Goal: Transaction & Acquisition: Book appointment/travel/reservation

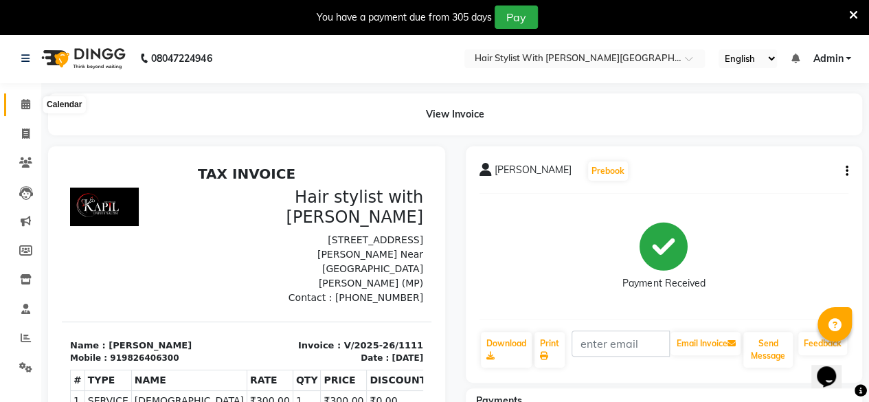
click at [22, 104] on icon at bounding box center [25, 104] width 9 height 10
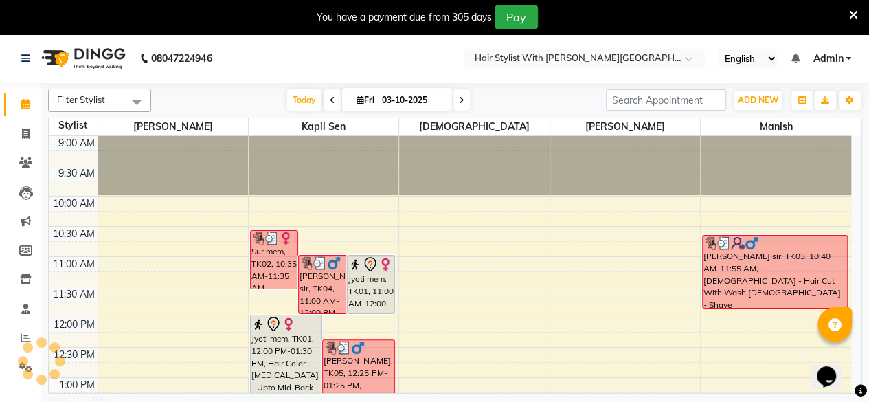
scroll to position [490, 0]
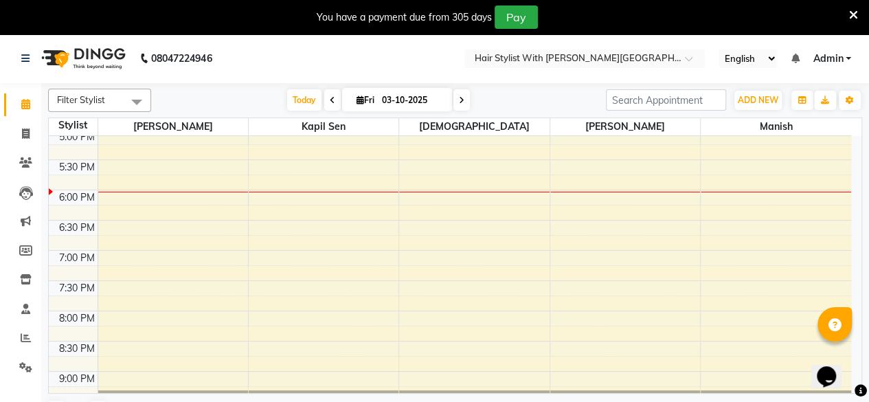
click at [464, 100] on span at bounding box center [461, 99] width 16 height 21
type input "04-10-2025"
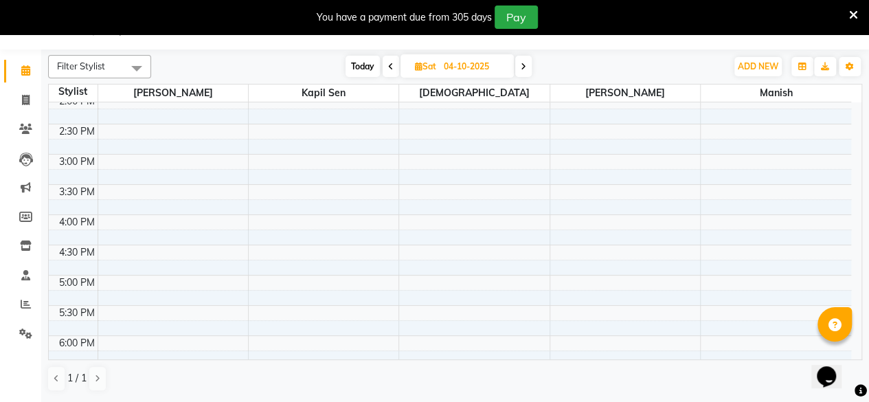
scroll to position [310, 0]
click at [264, 218] on div "9:00 AM 9:30 AM 10:00 AM 10:30 AM 11:00 AM 11:30 AM 12:00 PM 12:30 PM 1:00 PM 1…" at bounding box center [450, 185] width 802 height 785
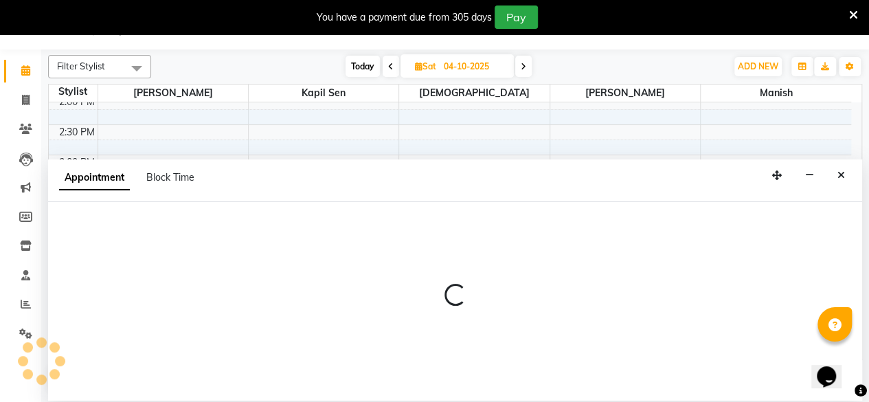
select select "62820"
select select "tentative"
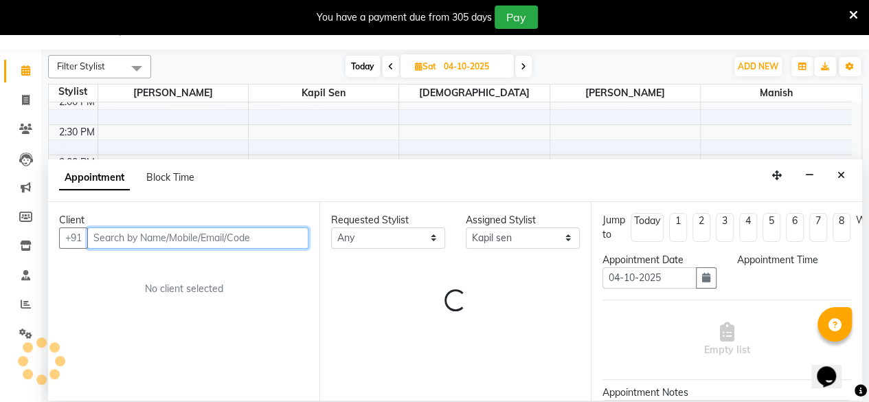
select select "960"
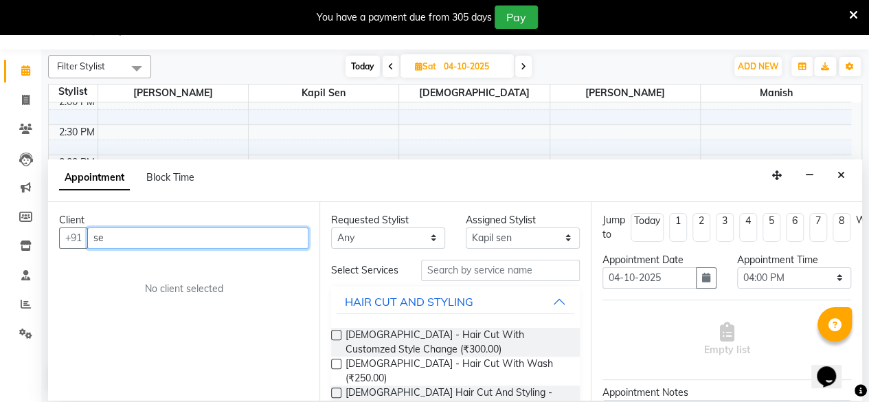
type input "s"
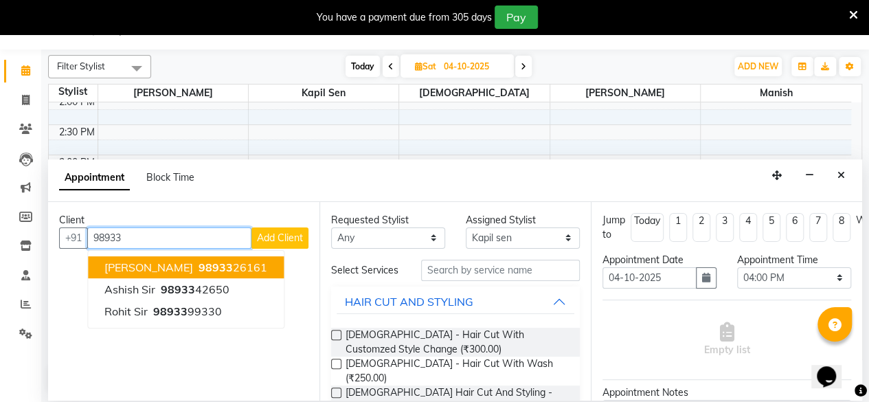
click at [242, 266] on ngb-highlight "98933 26161" at bounding box center [231, 267] width 71 height 14
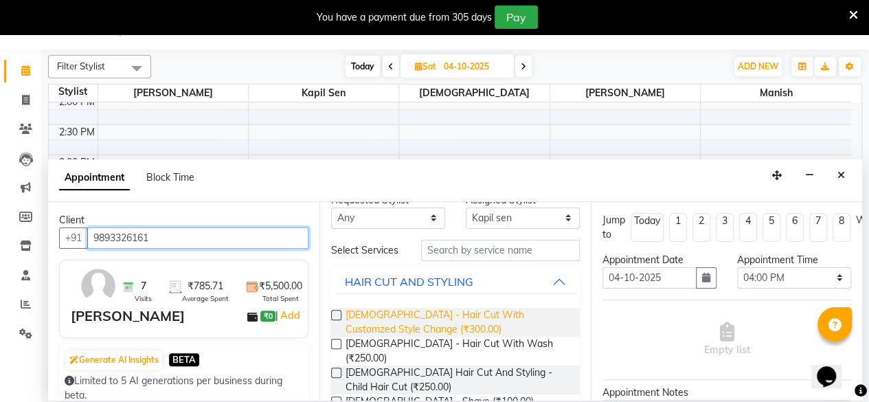
scroll to position [0, 0]
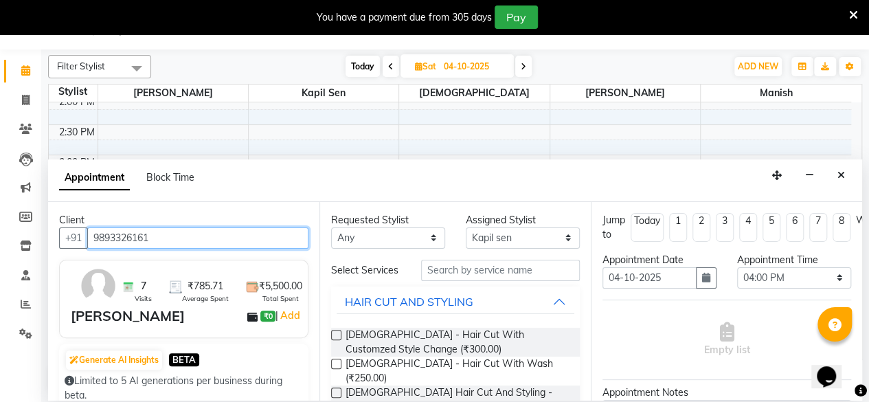
type input "9893326161"
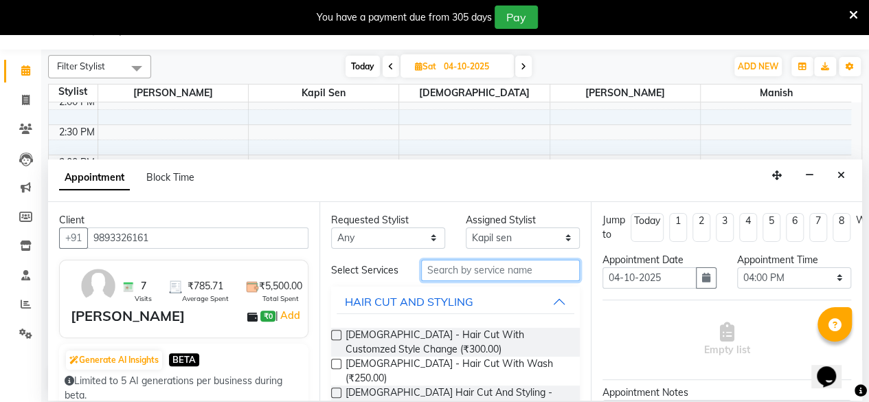
click at [522, 275] on input "text" at bounding box center [500, 270] width 159 height 21
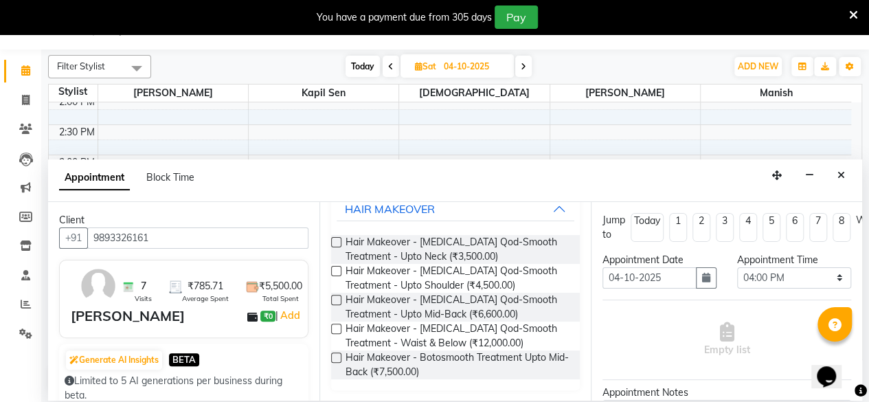
scroll to position [100, 0]
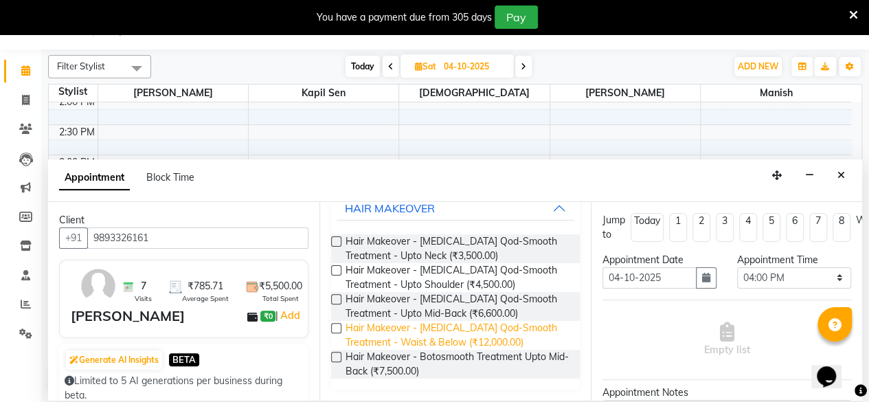
type input "boto"
click at [439, 337] on span "Hair Makeover - [MEDICAL_DATA] Qod-Smooth Treatment - Waist & Below (₹12,000.00)" at bounding box center [456, 335] width 223 height 29
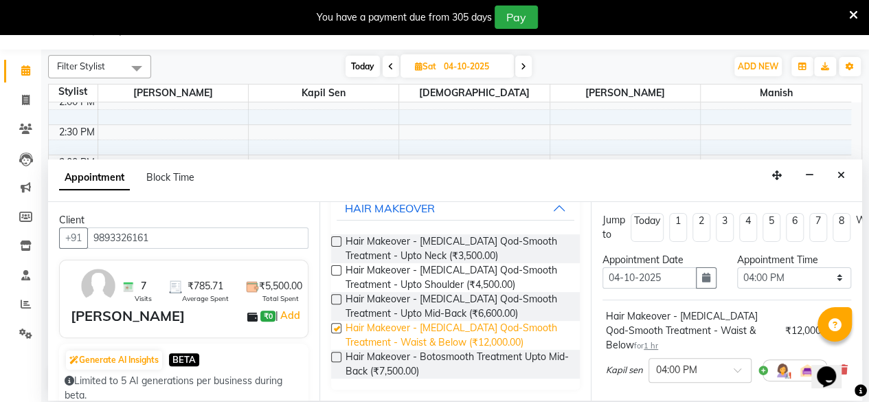
checkbox input "false"
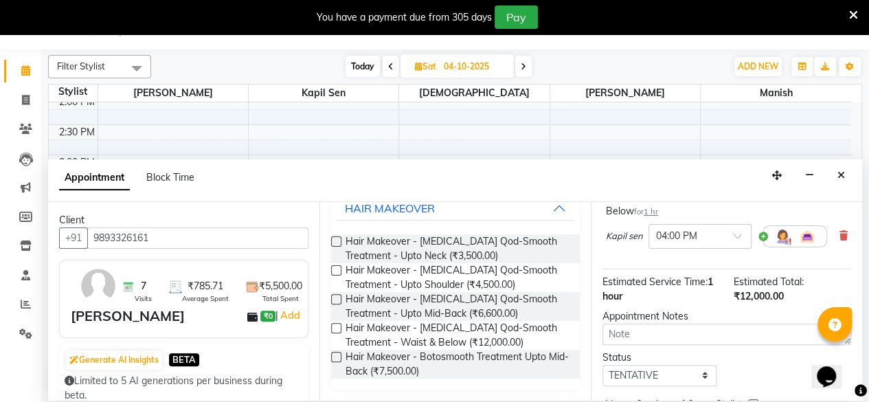
scroll to position [203, 0]
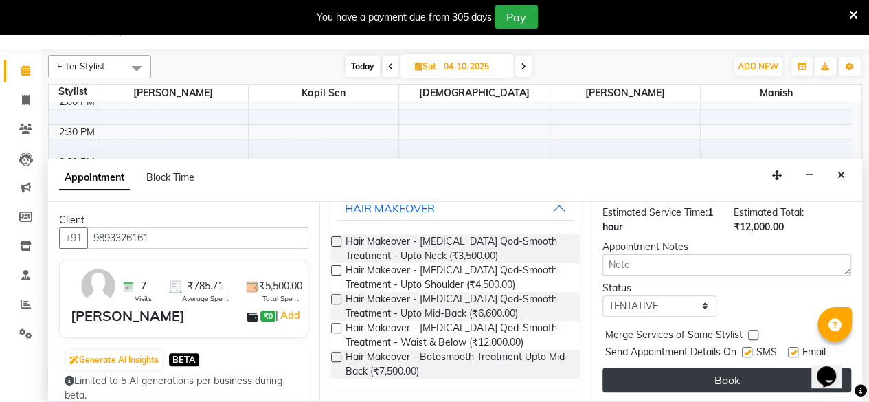
click at [730, 367] on button "Book" at bounding box center [726, 379] width 249 height 25
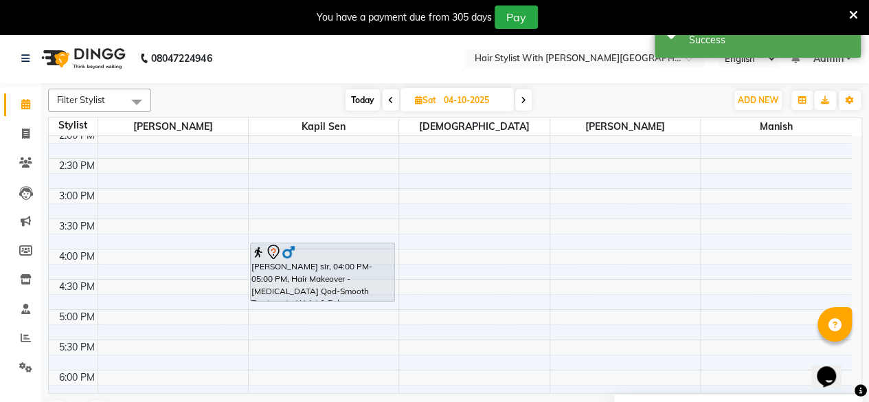
scroll to position [0, 0]
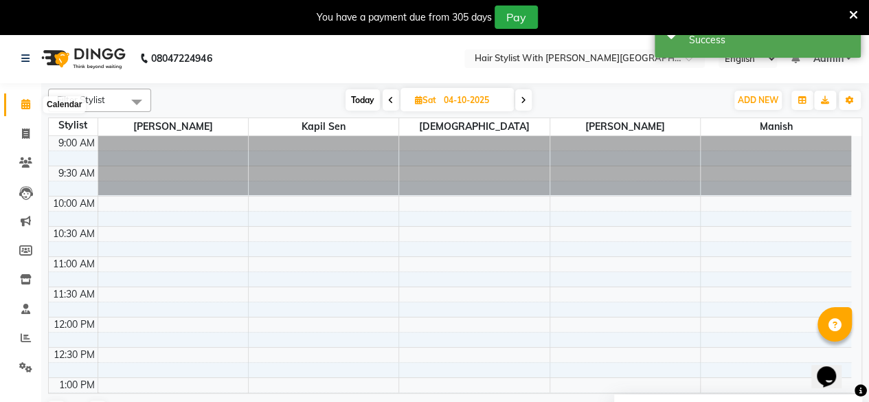
click at [27, 106] on icon at bounding box center [25, 104] width 9 height 10
click at [354, 97] on span "Today" at bounding box center [362, 99] width 34 height 21
type input "03-10-2025"
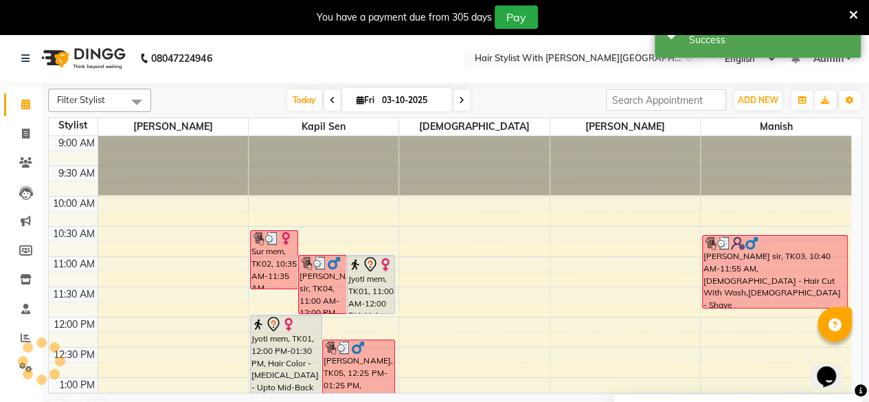
scroll to position [516, 0]
